Goal: Communication & Community: Share content

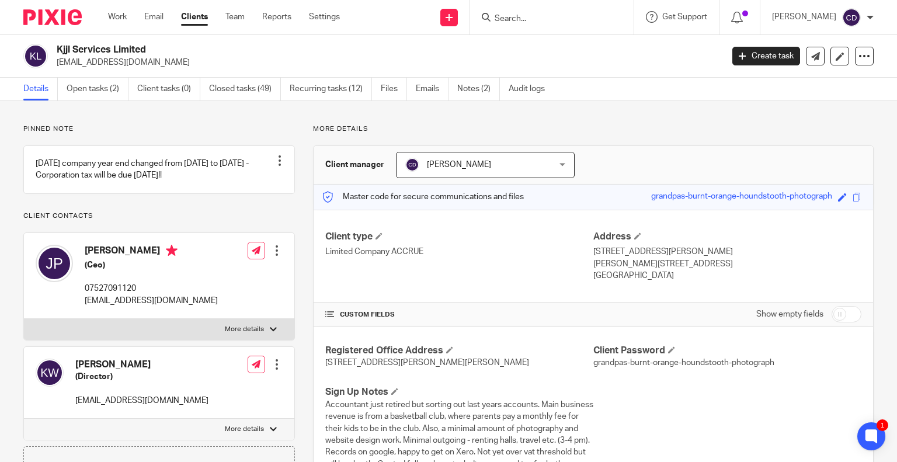
click at [114, 18] on link "Work" at bounding box center [117, 17] width 19 height 12
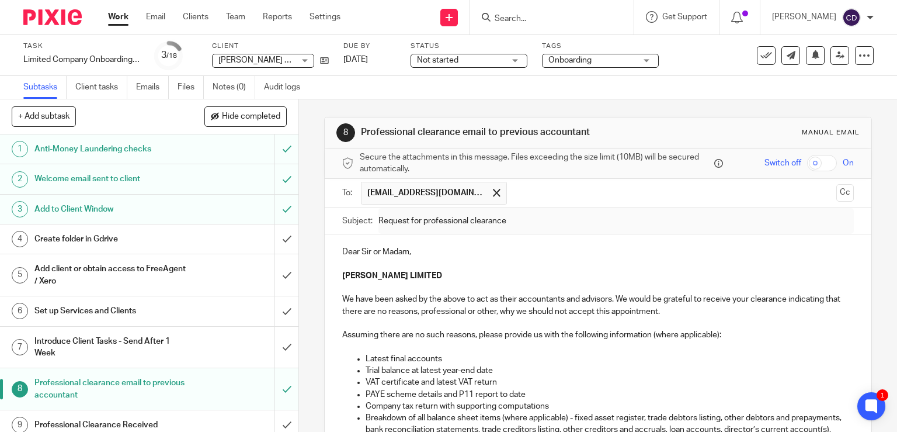
click at [155, 14] on link "Email" at bounding box center [155, 17] width 19 height 12
click at [159, 17] on link "Email" at bounding box center [155, 17] width 19 height 12
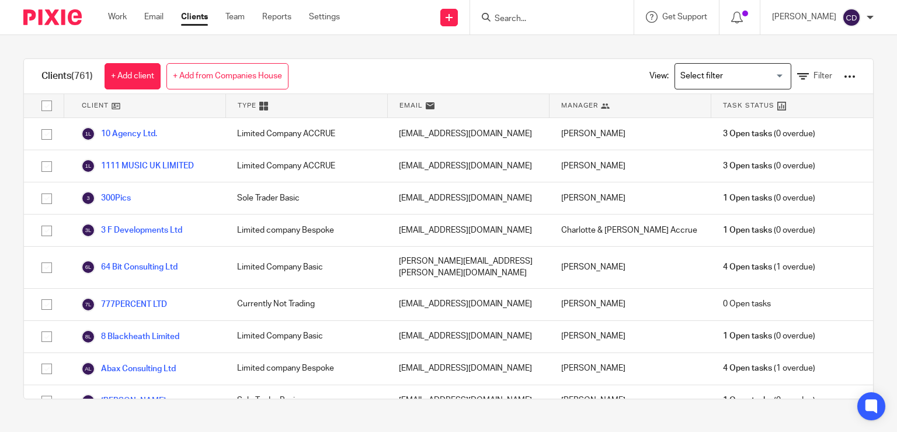
click at [47, 168] on input "checkbox" at bounding box center [47, 166] width 22 height 22
checkbox input "true"
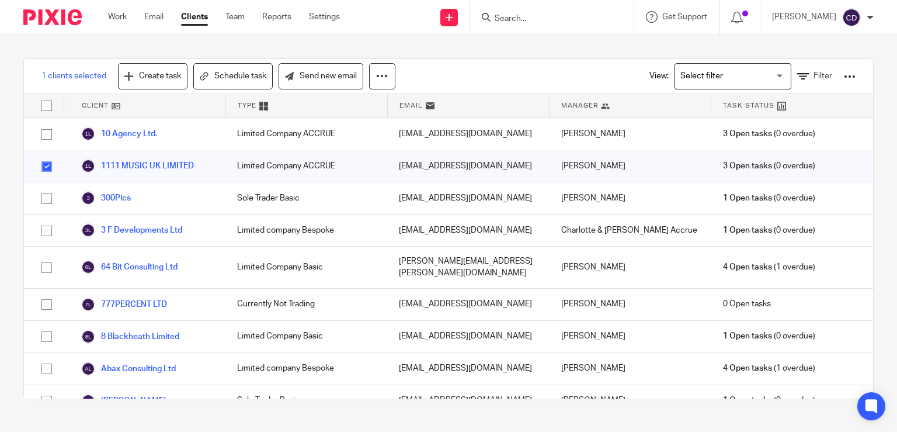
click at [50, 197] on input "checkbox" at bounding box center [47, 199] width 22 height 22
checkbox input "true"
click at [332, 83] on link "Send new email" at bounding box center [321, 76] width 85 height 26
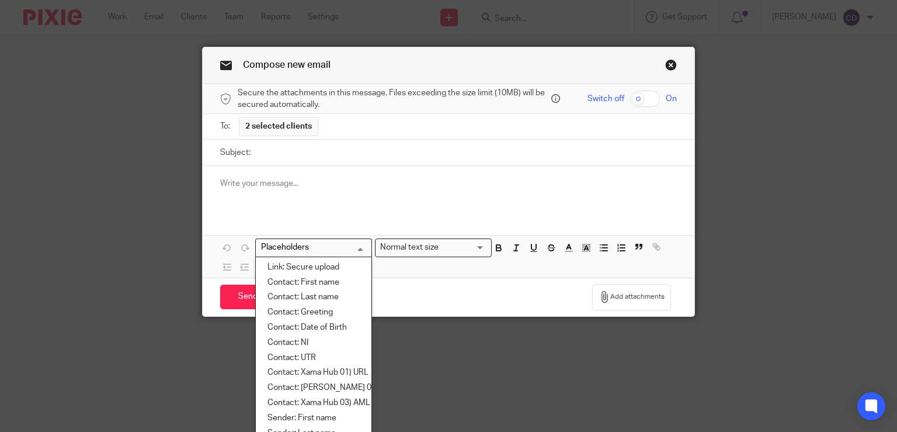
click at [313, 249] on input "Search for option" at bounding box center [311, 247] width 108 height 12
click at [432, 198] on div at bounding box center [449, 189] width 492 height 46
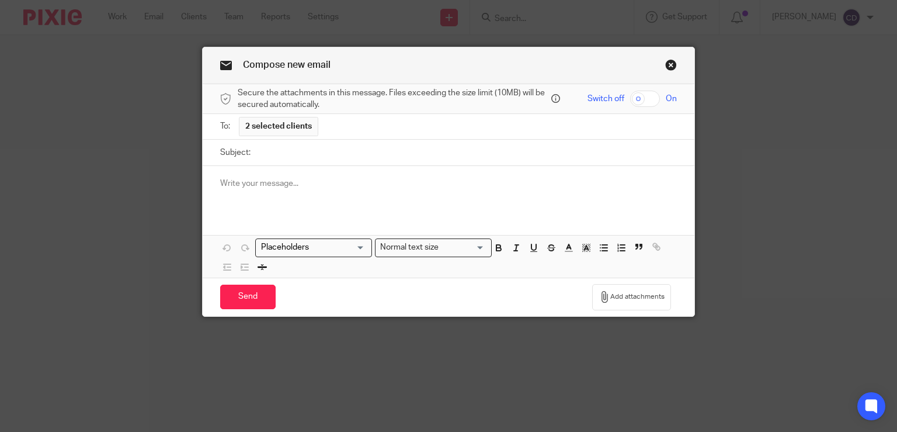
click at [665, 67] on link "Close this dialog window" at bounding box center [671, 67] width 12 height 16
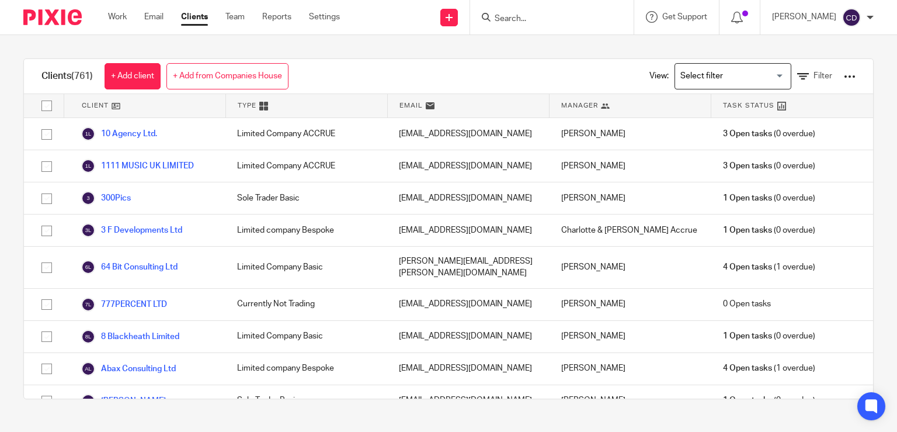
click at [707, 84] on input "Search for option" at bounding box center [730, 76] width 108 height 20
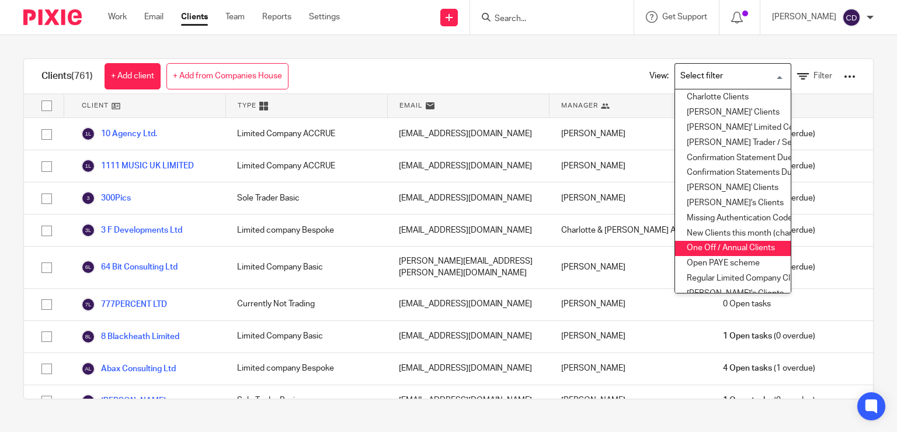
scroll to position [117, 0]
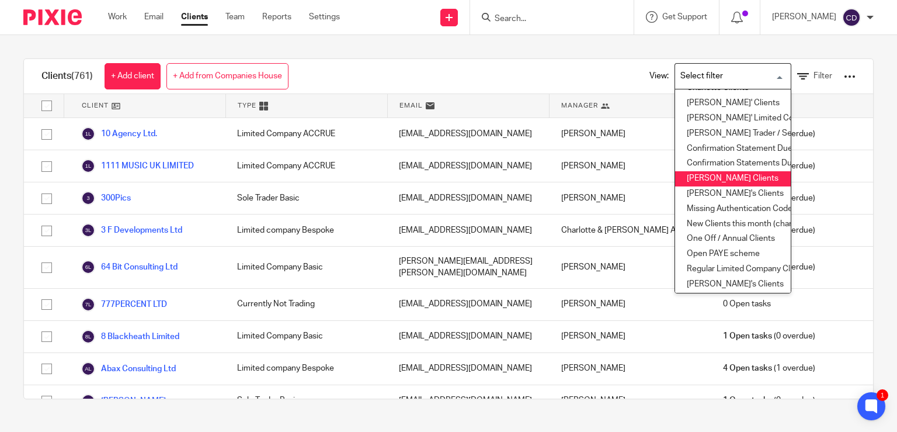
drag, startPoint x: 699, startPoint y: 182, endPoint x: 689, endPoint y: 193, distance: 15.3
click at [699, 182] on li "Finn's Clients" at bounding box center [733, 178] width 116 height 15
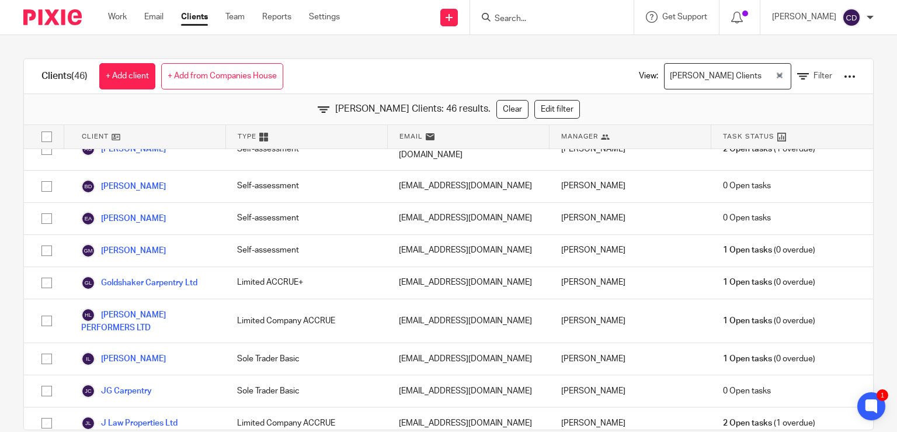
click at [46, 240] on input "checkbox" at bounding box center [47, 250] width 22 height 22
checkbox input "true"
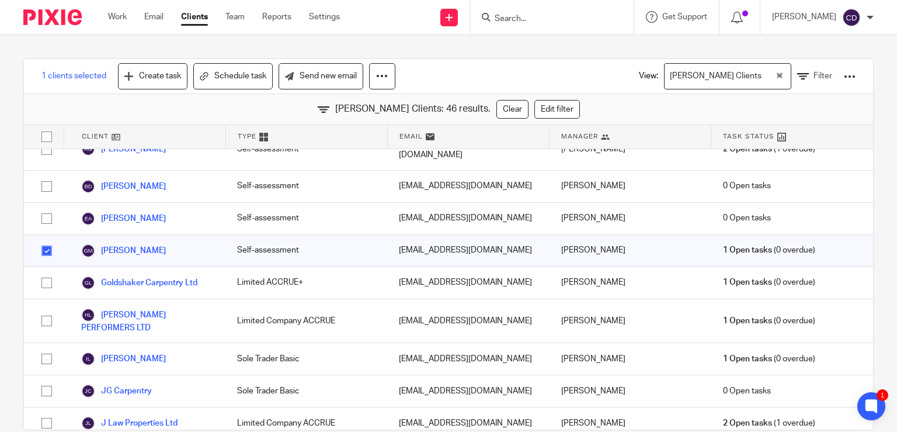
click at [46, 207] on input "checkbox" at bounding box center [47, 218] width 22 height 22
checkbox input "true"
click at [39, 171] on div at bounding box center [44, 187] width 40 height 32
click at [44, 178] on input "checkbox" at bounding box center [47, 186] width 22 height 22
checkbox input "true"
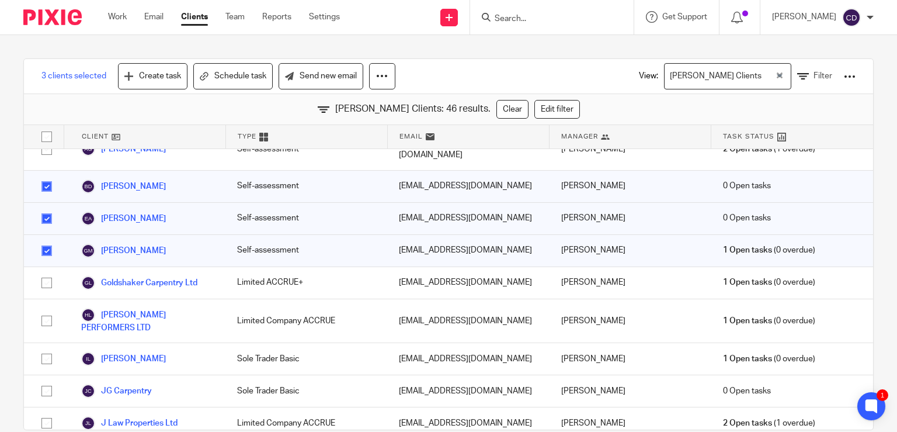
click at [313, 86] on link "Send new email" at bounding box center [321, 76] width 85 height 26
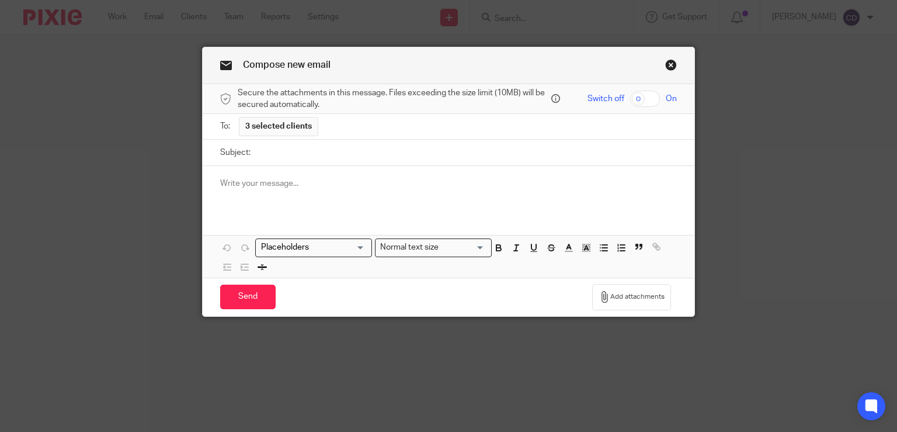
click at [349, 157] on input "Subject:" at bounding box center [466, 153] width 421 height 26
click at [297, 202] on div at bounding box center [449, 189] width 492 height 46
click at [331, 247] on input "Search for option" at bounding box center [311, 247] width 108 height 12
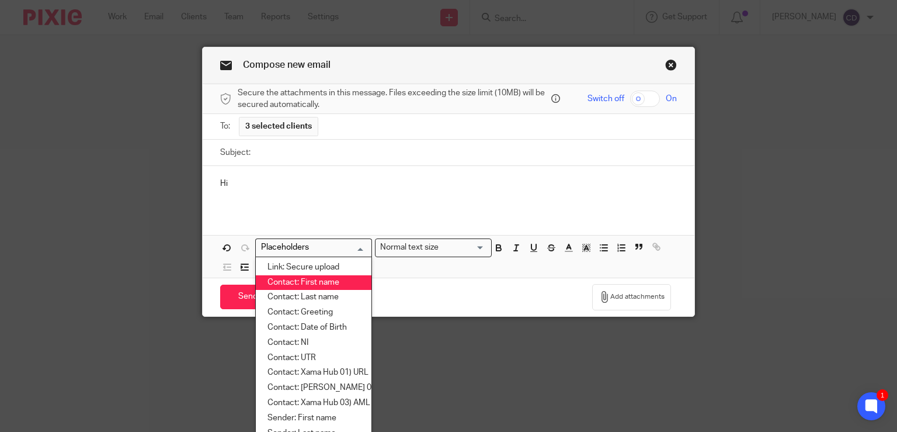
click at [336, 279] on li "Contact: First name" at bounding box center [314, 282] width 116 height 15
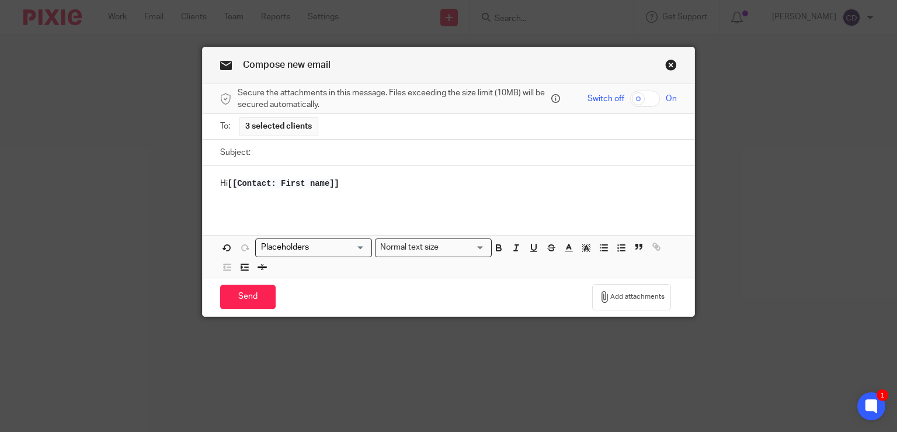
click at [330, 249] on input "Search for option" at bounding box center [311, 247] width 108 height 12
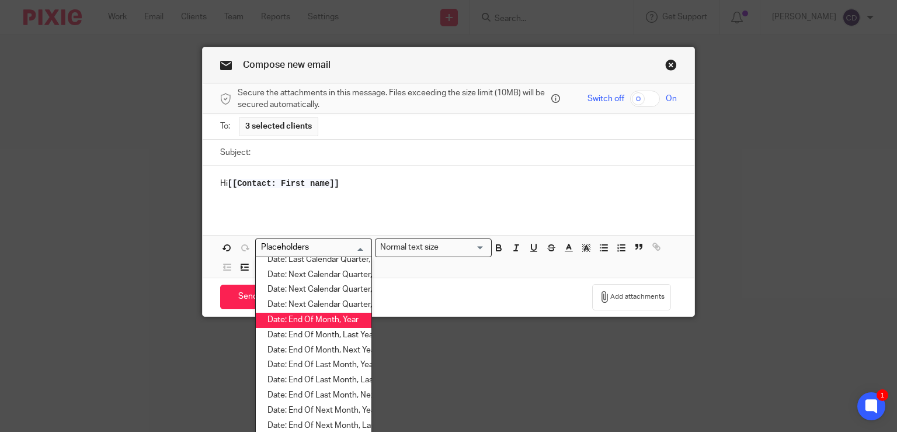
scroll to position [2056, 0]
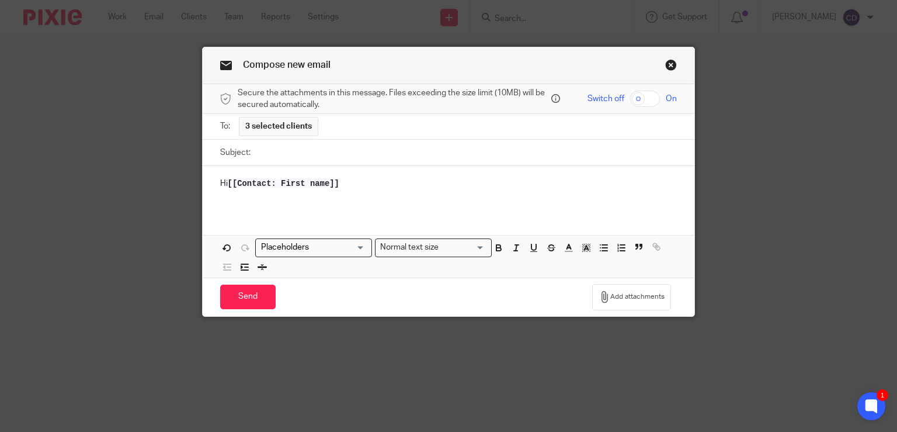
click at [665, 67] on link "Close this dialog window" at bounding box center [671, 67] width 12 height 16
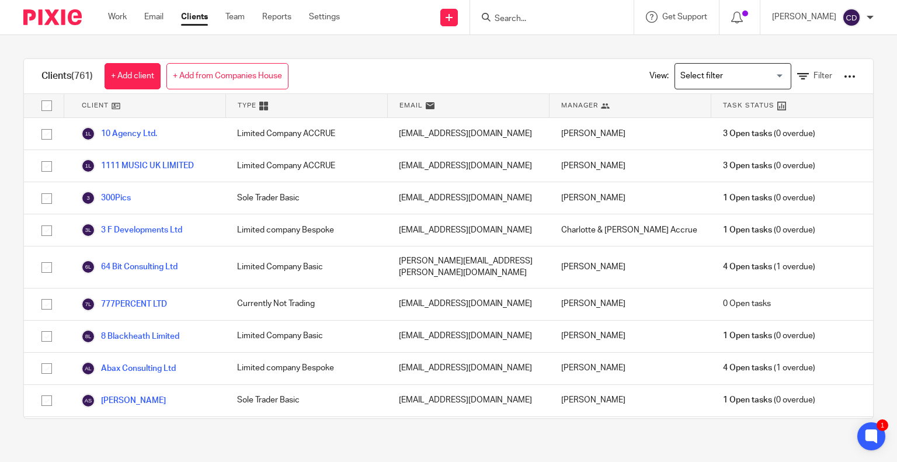
click at [552, 19] on input "Search" at bounding box center [546, 19] width 105 height 11
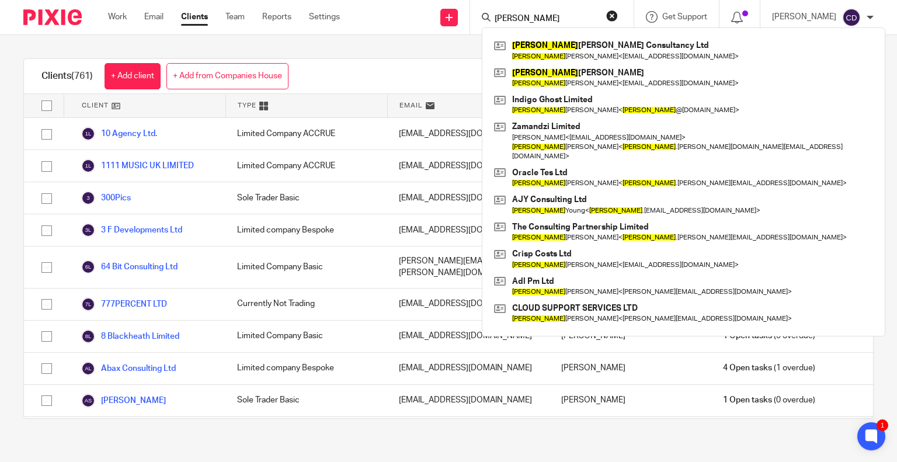
type input "Andrew"
click at [667, 50] on link at bounding box center [683, 50] width 385 height 27
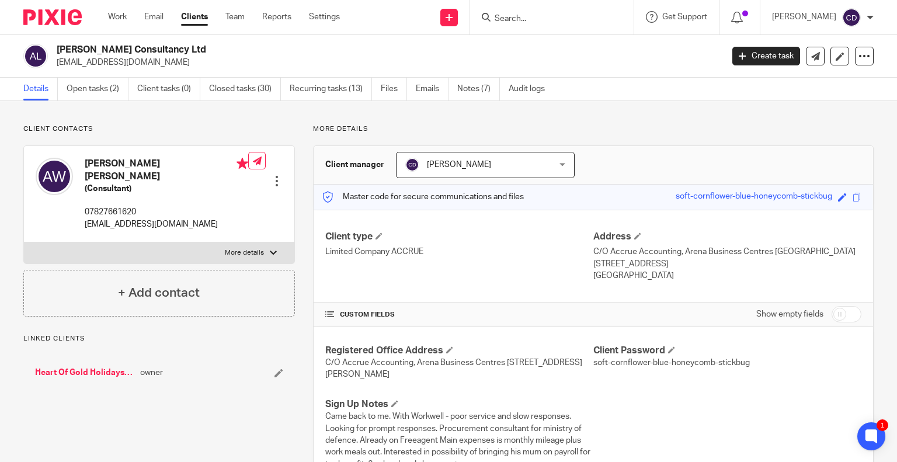
click at [106, 88] on link "Open tasks (2)" at bounding box center [98, 89] width 62 height 23
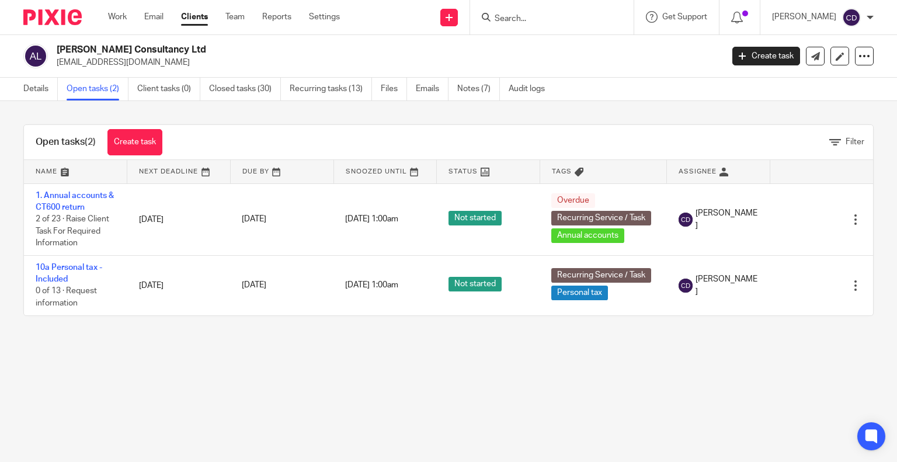
click at [51, 275] on link "10a Personal tax - Included" at bounding box center [69, 273] width 67 height 20
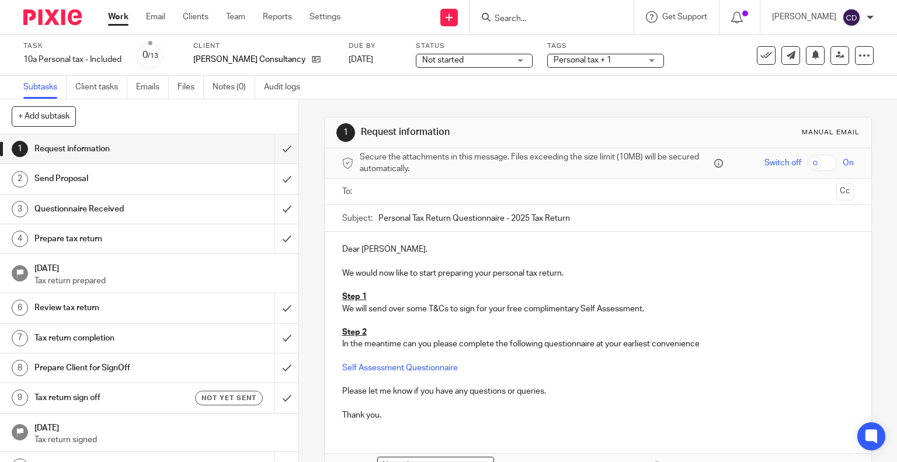
click at [408, 189] on input "text" at bounding box center [598, 191] width 468 height 13
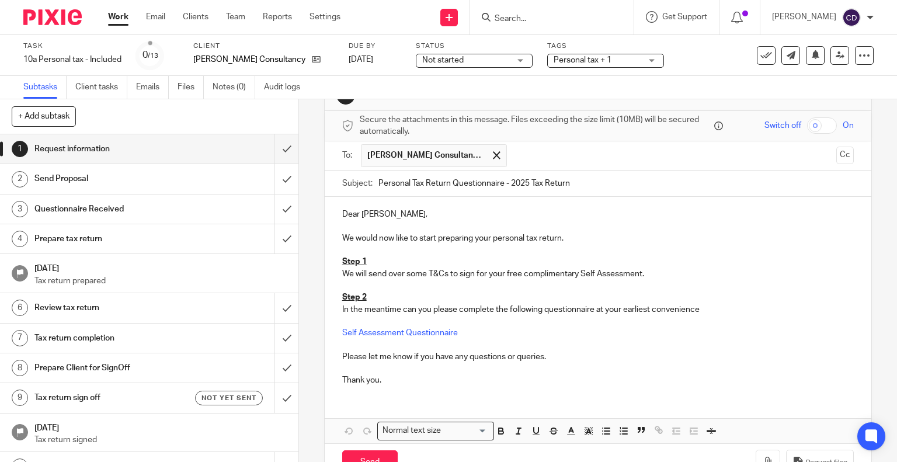
scroll to position [73, 0]
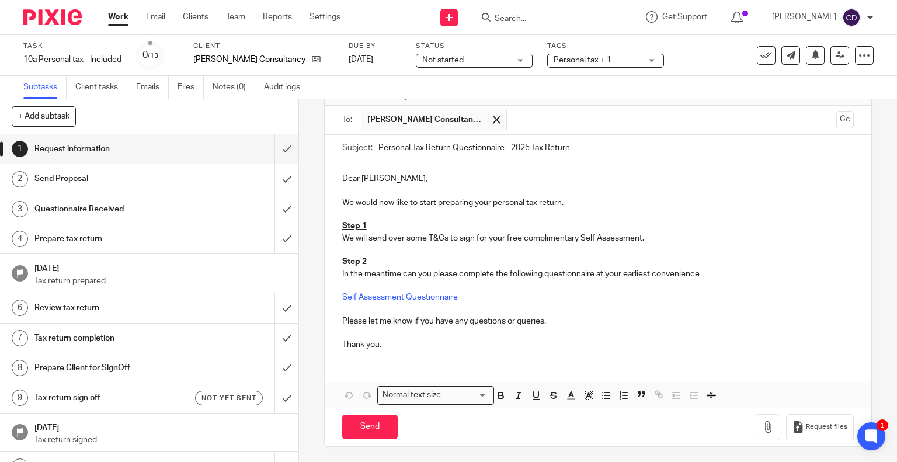
click at [379, 424] on input "Send" at bounding box center [369, 427] width 55 height 25
type input "Sent"
